Goal: Information Seeking & Learning: Learn about a topic

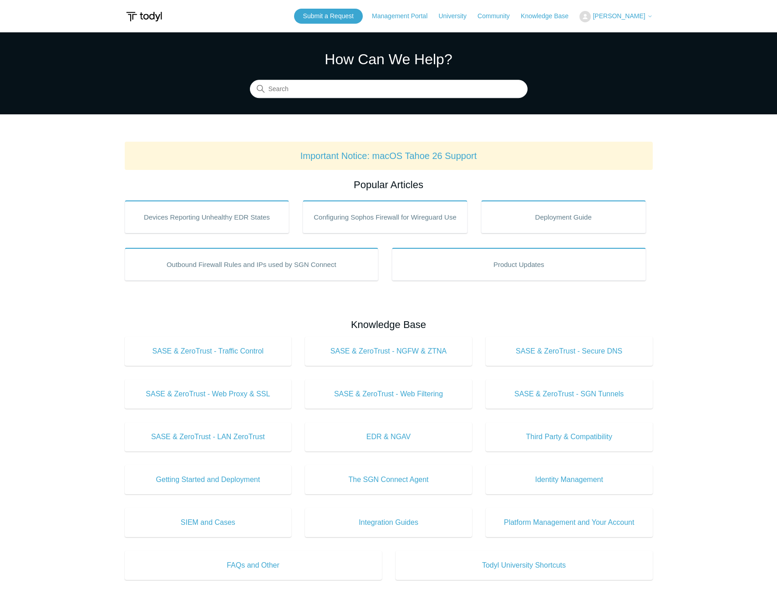
click at [381, 98] on section "How Can We Help? Search" at bounding box center [388, 73] width 777 height 82
click at [369, 88] on input "Search" at bounding box center [389, 89] width 278 height 18
type input "tahoe"
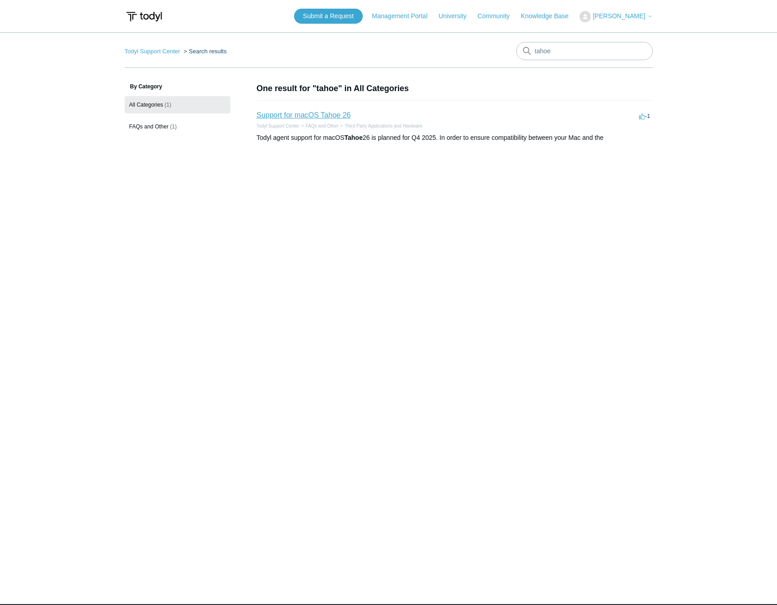
click at [304, 111] on link "Support for macOS Tahoe 26" at bounding box center [304, 115] width 94 height 8
